Goal: Communication & Community: Answer question/provide support

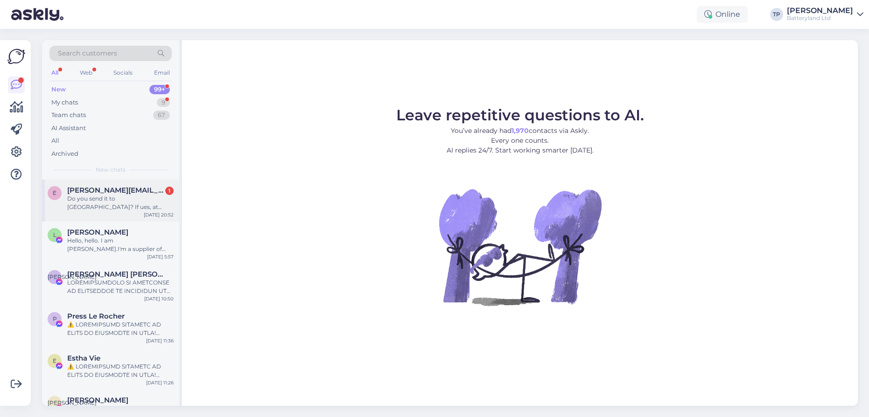
click at [119, 193] on span "[PERSON_NAME][EMAIL_ADDRESS][PERSON_NAME][DOMAIN_NAME]" at bounding box center [115, 190] width 97 height 8
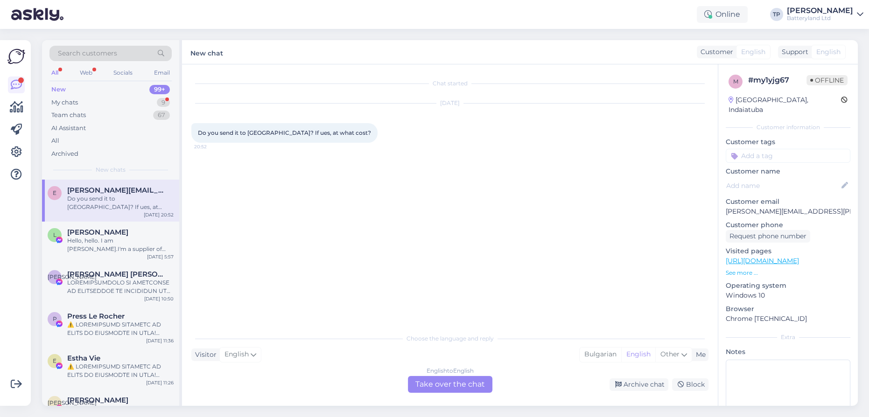
click at [426, 380] on div "English to English Take over the chat" at bounding box center [450, 384] width 84 height 17
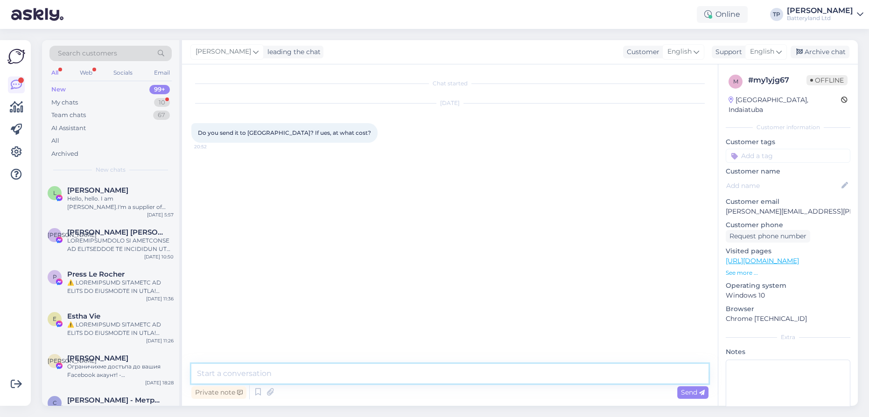
click at [317, 377] on textarea at bounding box center [449, 374] width 517 height 20
type textarea "Hello"
type textarea "We send only to countries in the [GEOGRAPHIC_DATA]"
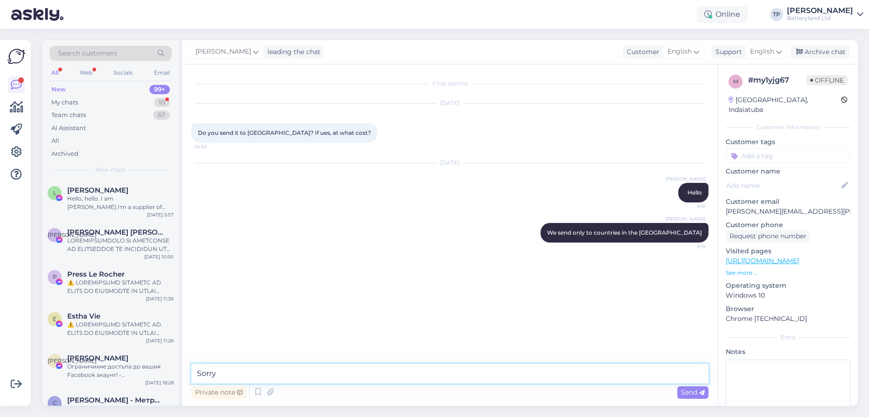
type textarea "Sorry!"
click at [115, 97] on div "My chats 10" at bounding box center [110, 102] width 122 height 13
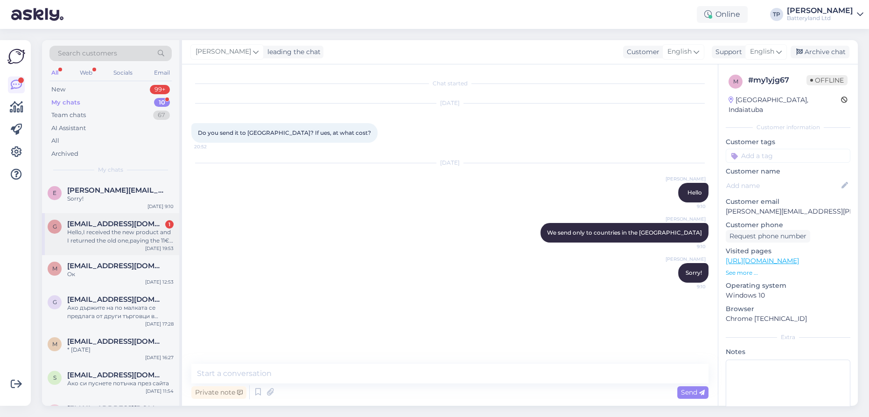
click at [102, 222] on span "[EMAIL_ADDRESS][DOMAIN_NAME]" at bounding box center [115, 224] width 97 height 8
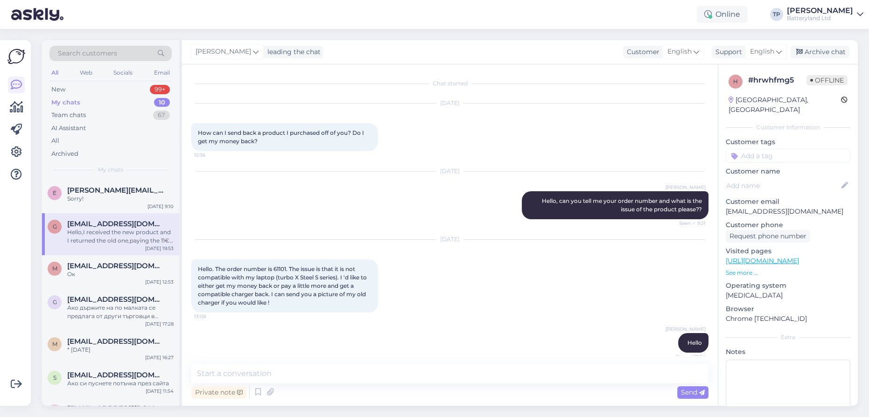
scroll to position [2727, 0]
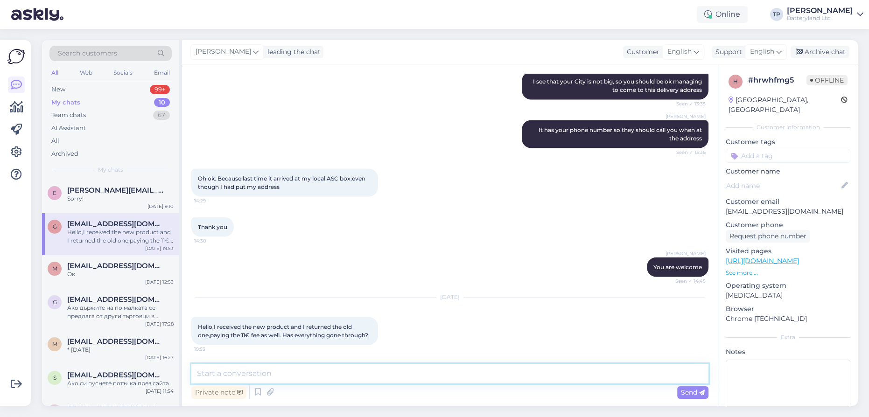
click at [343, 371] on textarea at bounding box center [449, 374] width 517 height 20
type textarea "Hi"
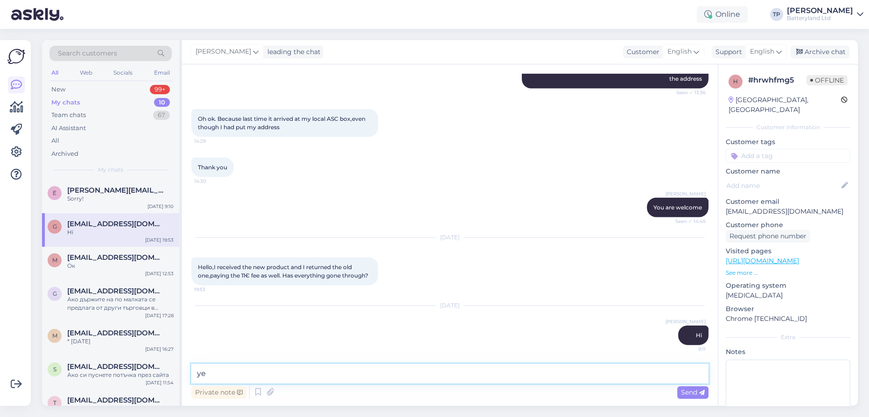
type textarea "yes"
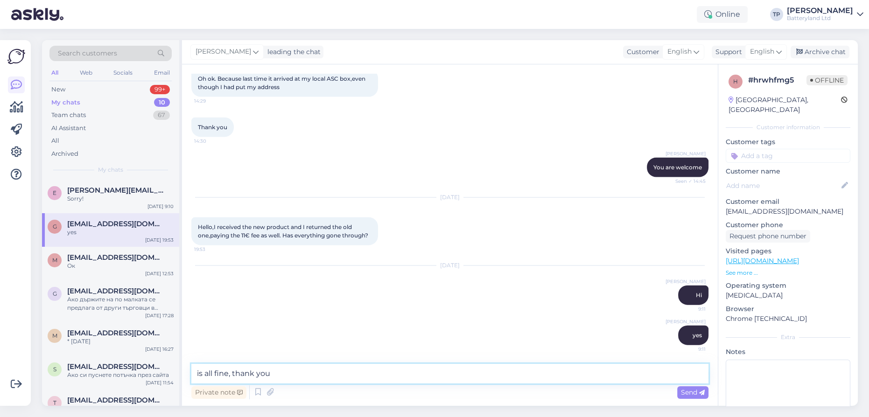
type textarea "is all fine, thank you!"
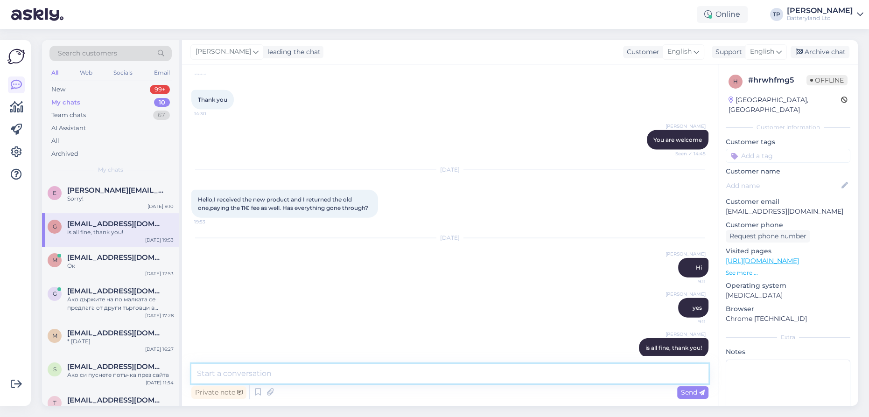
scroll to position [2867, 0]
